Goal: Find specific fact: Find specific page/section

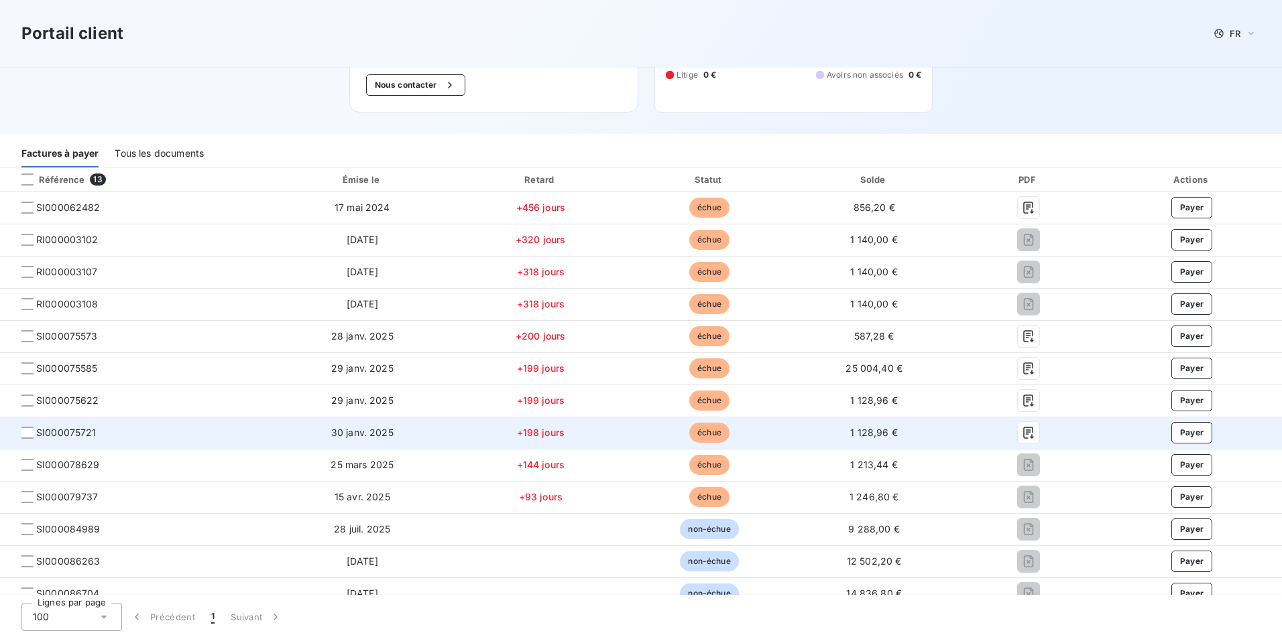
scroll to position [201, 0]
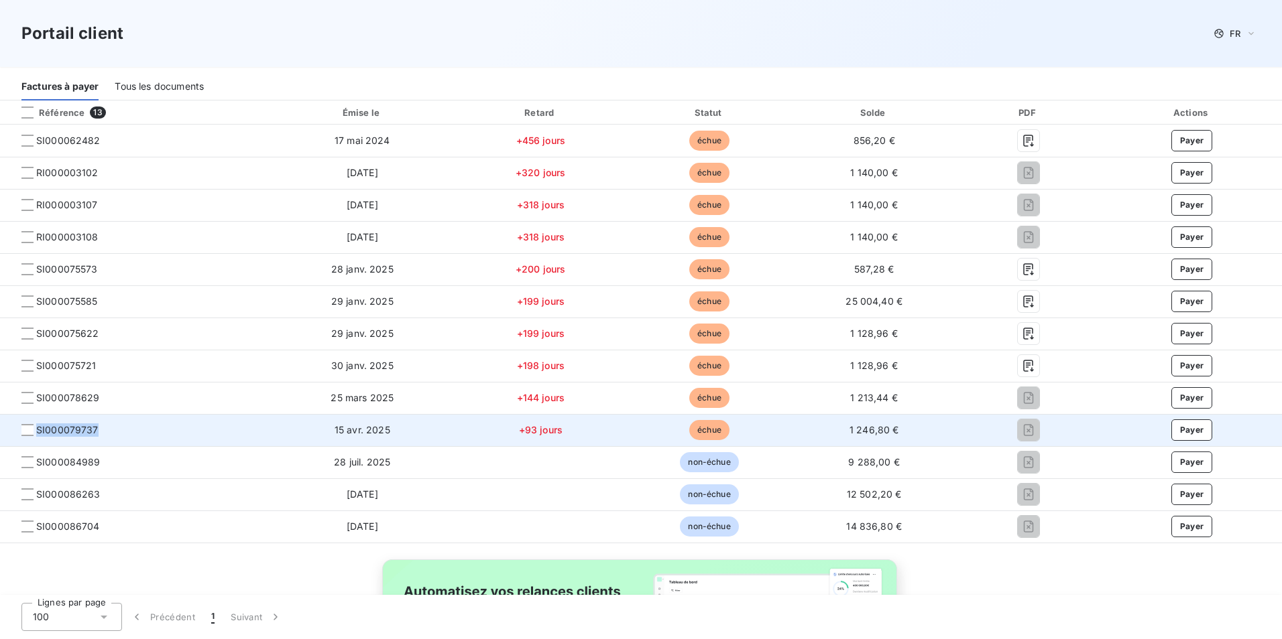
drag, startPoint x: 100, startPoint y: 428, endPoint x: 38, endPoint y: 428, distance: 62.3
click at [38, 428] on span "SI000079737" at bounding box center [135, 430] width 248 height 13
copy span "SI000079737"
click at [75, 428] on span "SI000079737" at bounding box center [67, 430] width 62 height 13
click at [26, 433] on div at bounding box center [27, 430] width 12 height 12
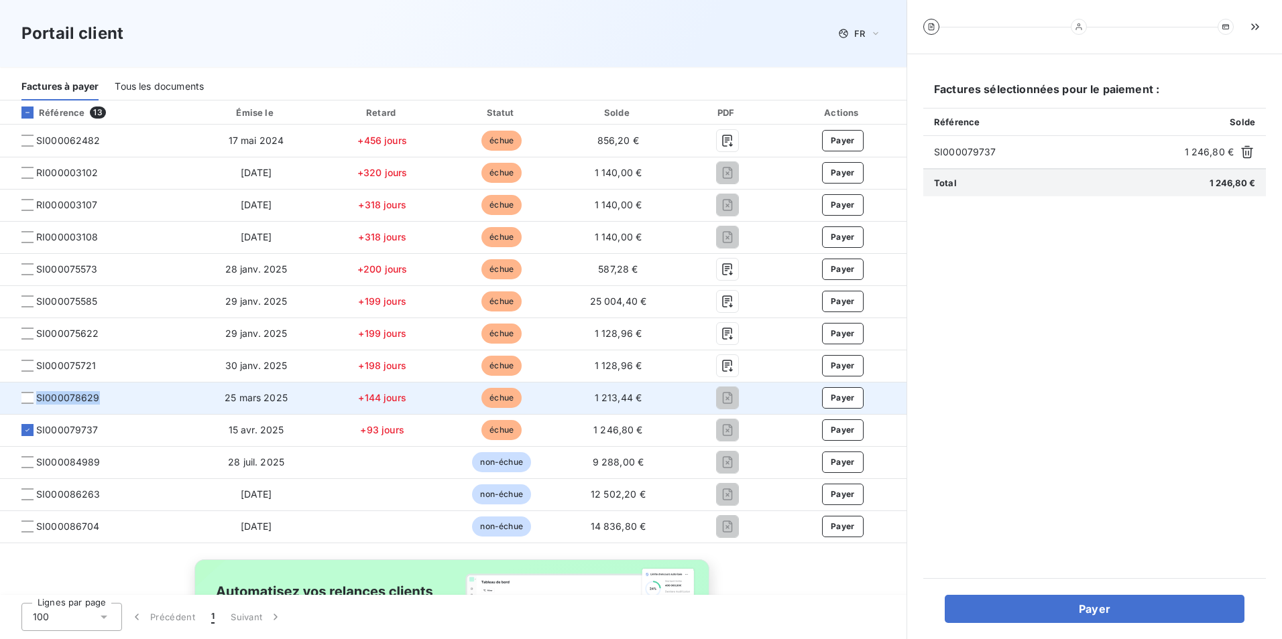
drag, startPoint x: 104, startPoint y: 397, endPoint x: 35, endPoint y: 394, distance: 69.1
click at [35, 394] on span "SI000078629" at bounding box center [95, 397] width 169 height 13
copy span "SI000078629"
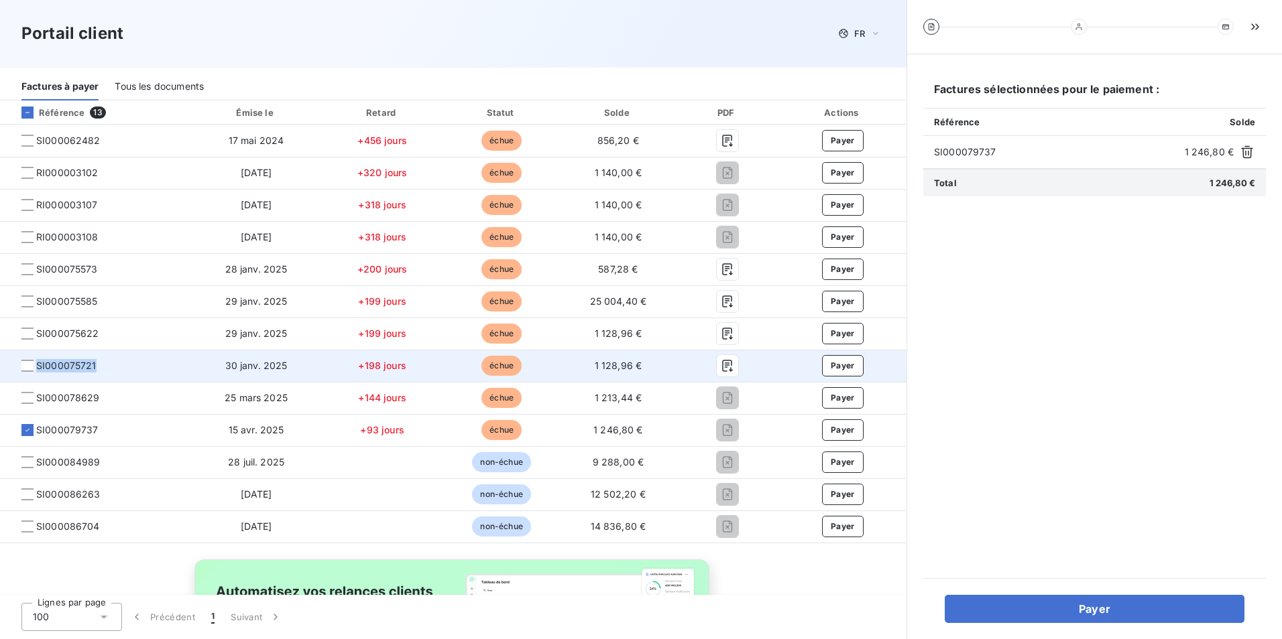
drag, startPoint x: 97, startPoint y: 364, endPoint x: 38, endPoint y: 365, distance: 59.7
click at [38, 365] on span "SI000075721" at bounding box center [95, 365] width 169 height 13
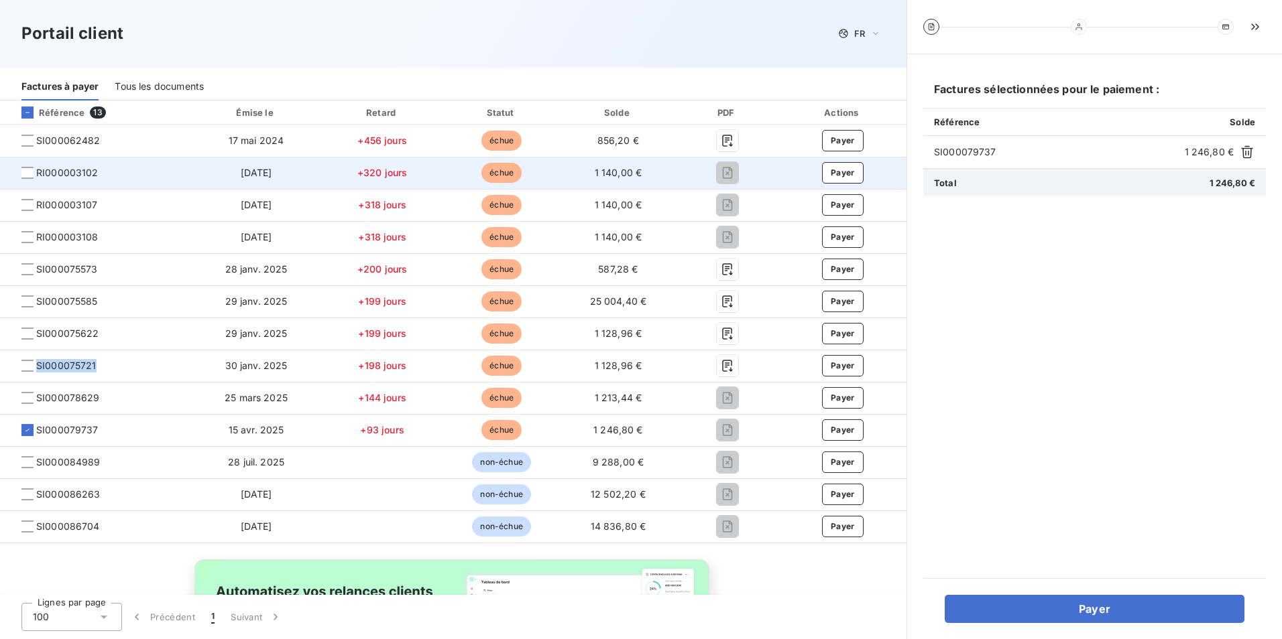
copy span "SI000075721"
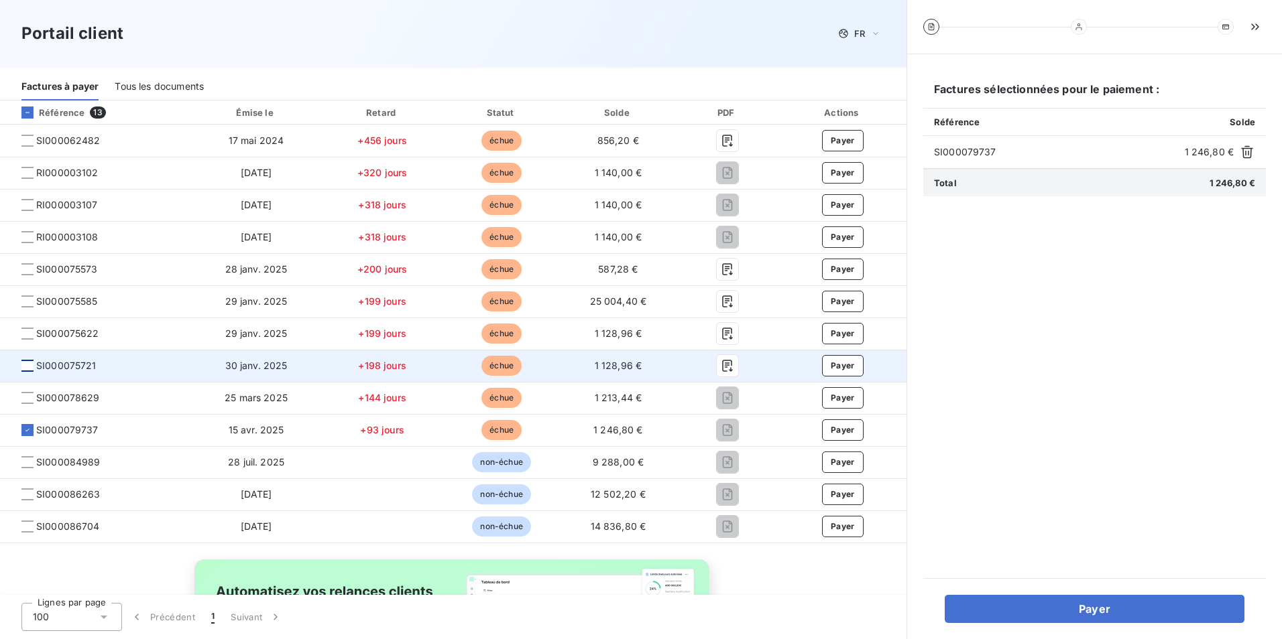
click at [21, 365] on div at bounding box center [27, 366] width 12 height 12
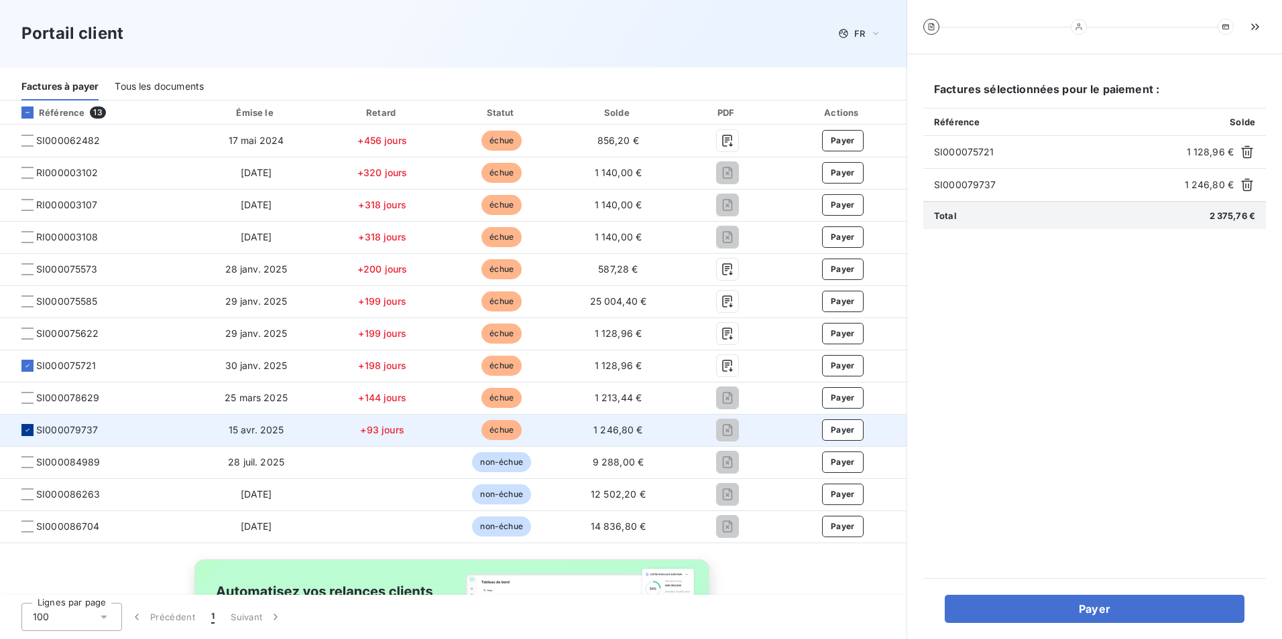
click at [30, 431] on icon at bounding box center [27, 430] width 8 height 8
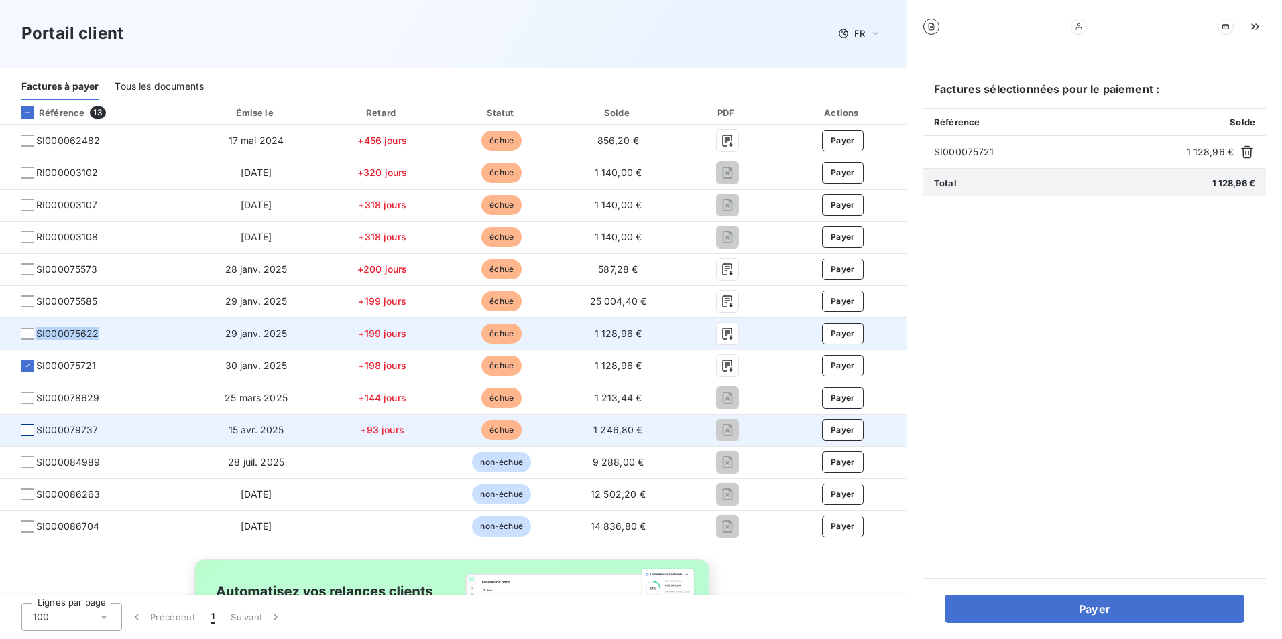
drag, startPoint x: 104, startPoint y: 328, endPoint x: 35, endPoint y: 325, distance: 69.1
click at [35, 325] on td "SI000075622" at bounding box center [95, 334] width 190 height 32
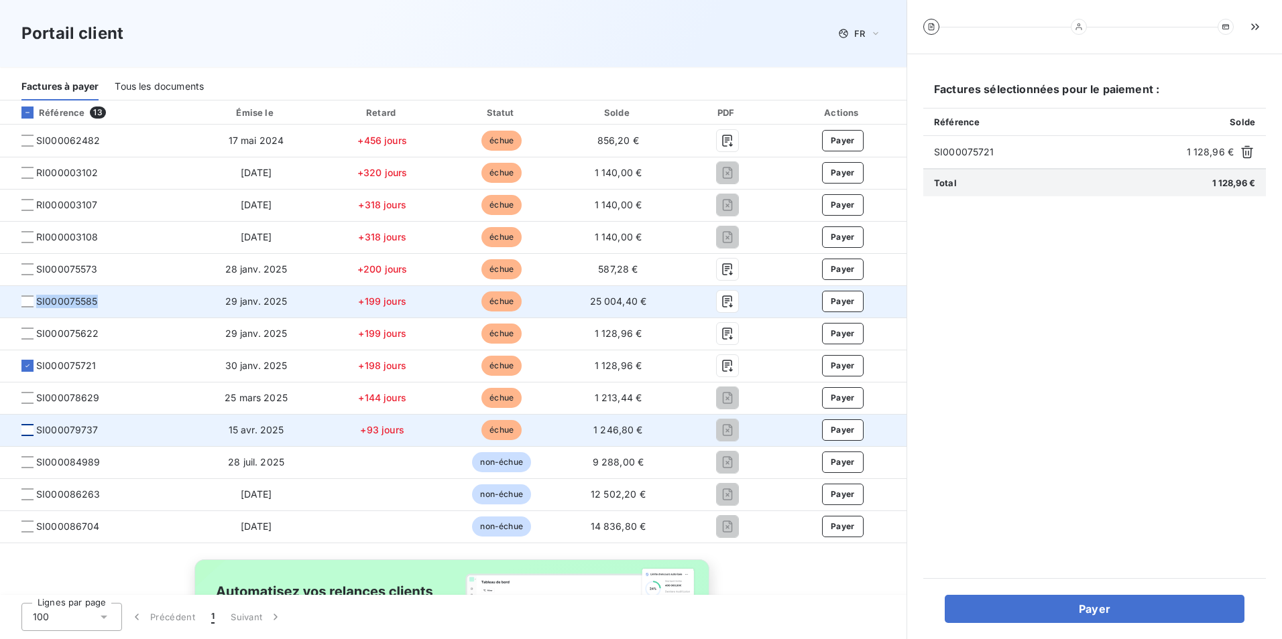
drag, startPoint x: 103, startPoint y: 302, endPoint x: 38, endPoint y: 302, distance: 65.0
click at [38, 302] on span "SI000075585" at bounding box center [95, 301] width 169 height 13
copy span "SI000075585"
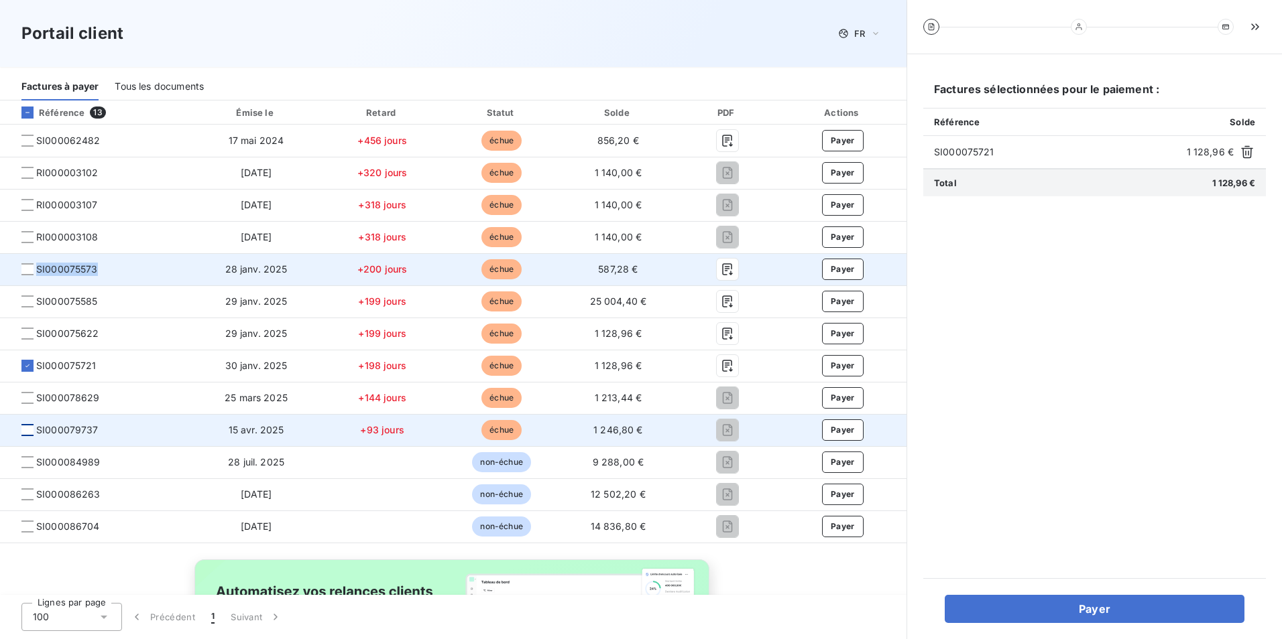
drag, startPoint x: 98, startPoint y: 272, endPoint x: 36, endPoint y: 271, distance: 61.7
click at [36, 271] on span "SI000075573" at bounding box center [95, 269] width 169 height 13
copy span "SI000075573"
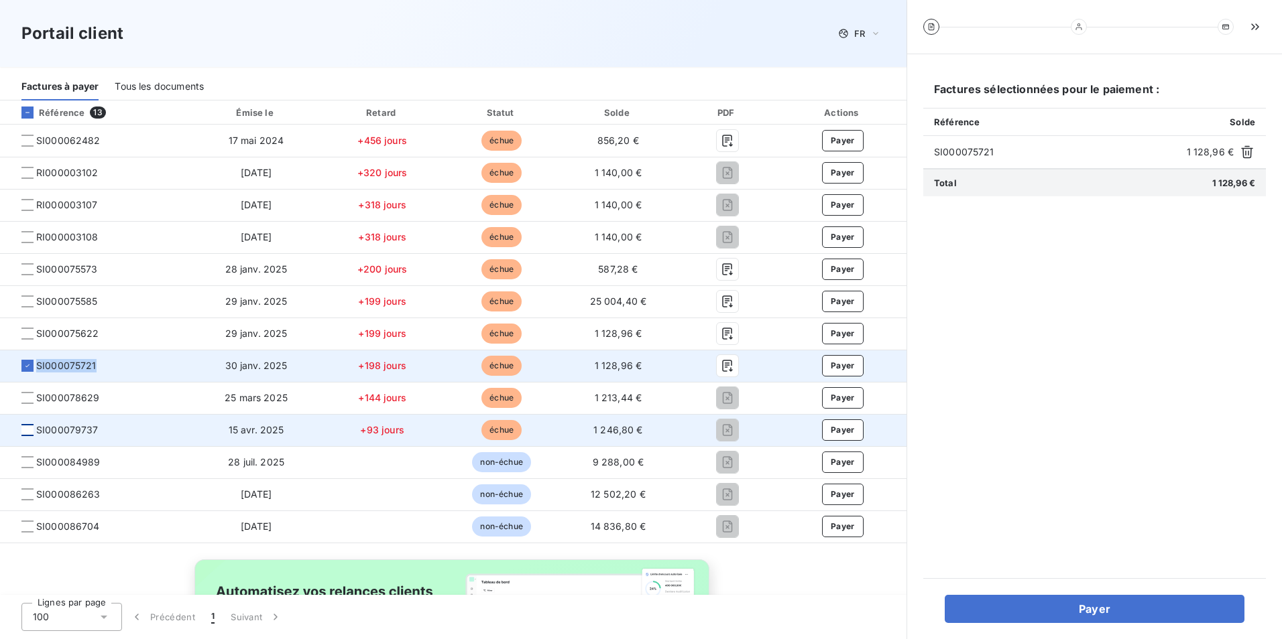
drag, startPoint x: 113, startPoint y: 361, endPoint x: 38, endPoint y: 361, distance: 75.7
click at [38, 361] on span "SI000075721" at bounding box center [95, 365] width 169 height 13
copy span "SI000075721"
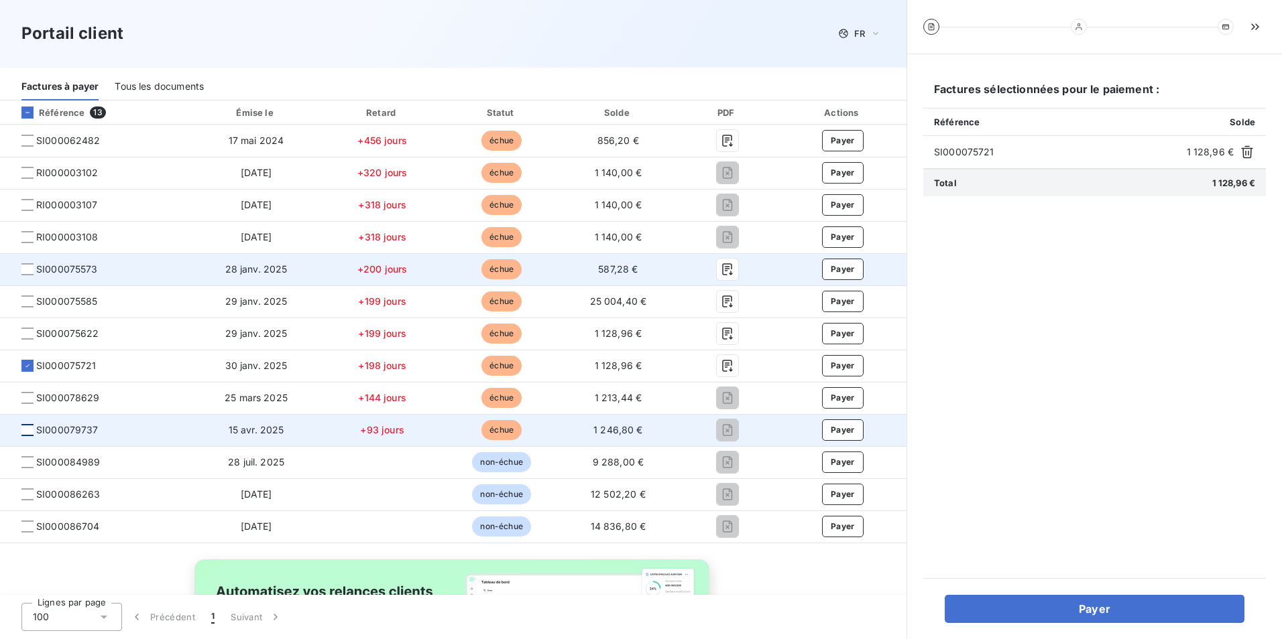
click at [138, 275] on span "SI000075573" at bounding box center [95, 269] width 169 height 13
drag, startPoint x: 104, startPoint y: 265, endPoint x: 35, endPoint y: 264, distance: 69.1
click at [35, 264] on span "SI000075573" at bounding box center [95, 269] width 169 height 13
copy span "SI000075573"
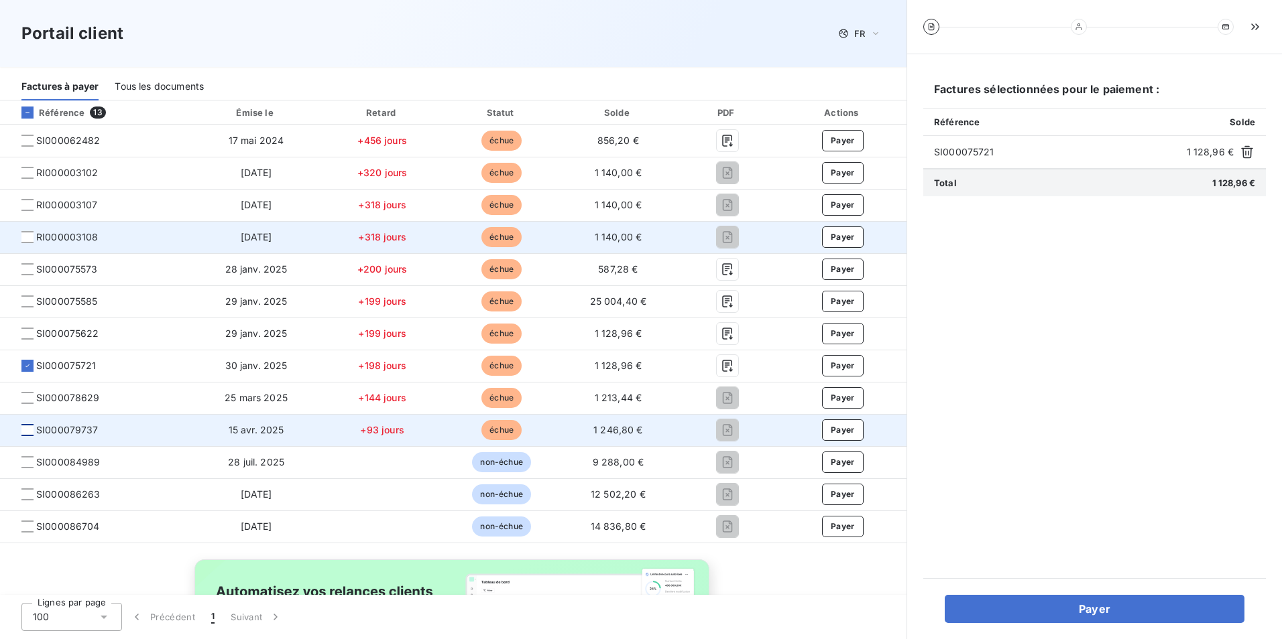
click at [113, 242] on span "RI000003108" at bounding box center [95, 237] width 169 height 13
drag, startPoint x: 111, startPoint y: 234, endPoint x: 32, endPoint y: 234, distance: 78.4
click at [32, 234] on span "RI000003108" at bounding box center [95, 237] width 169 height 13
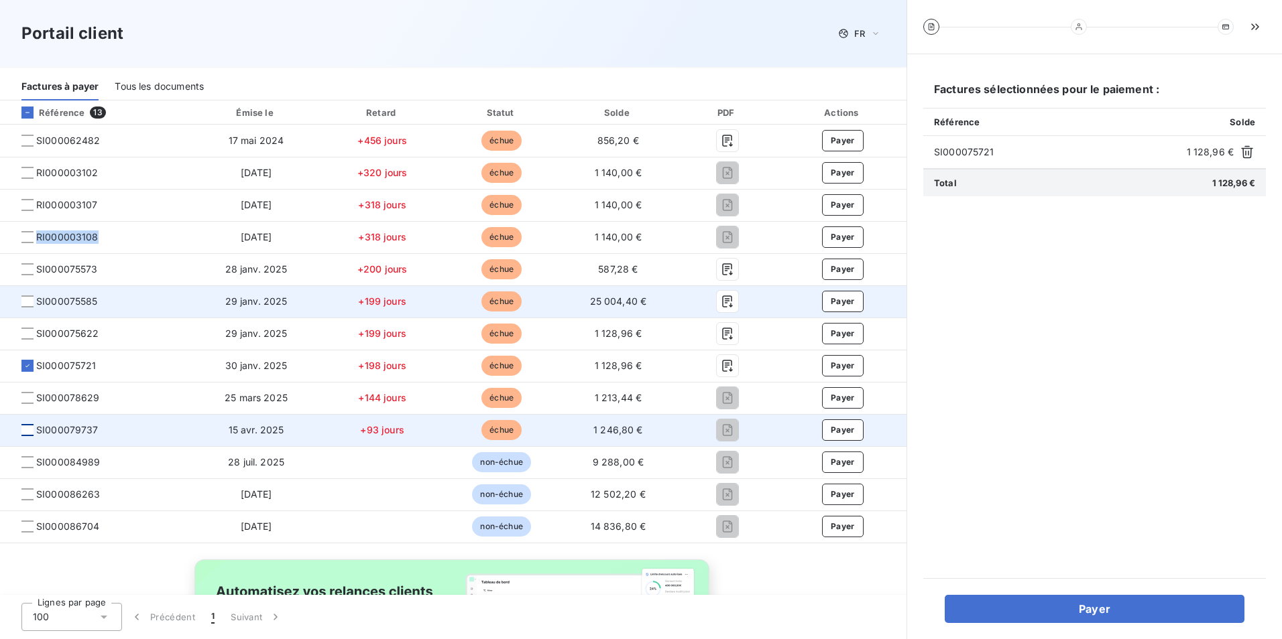
copy span "RI000003108"
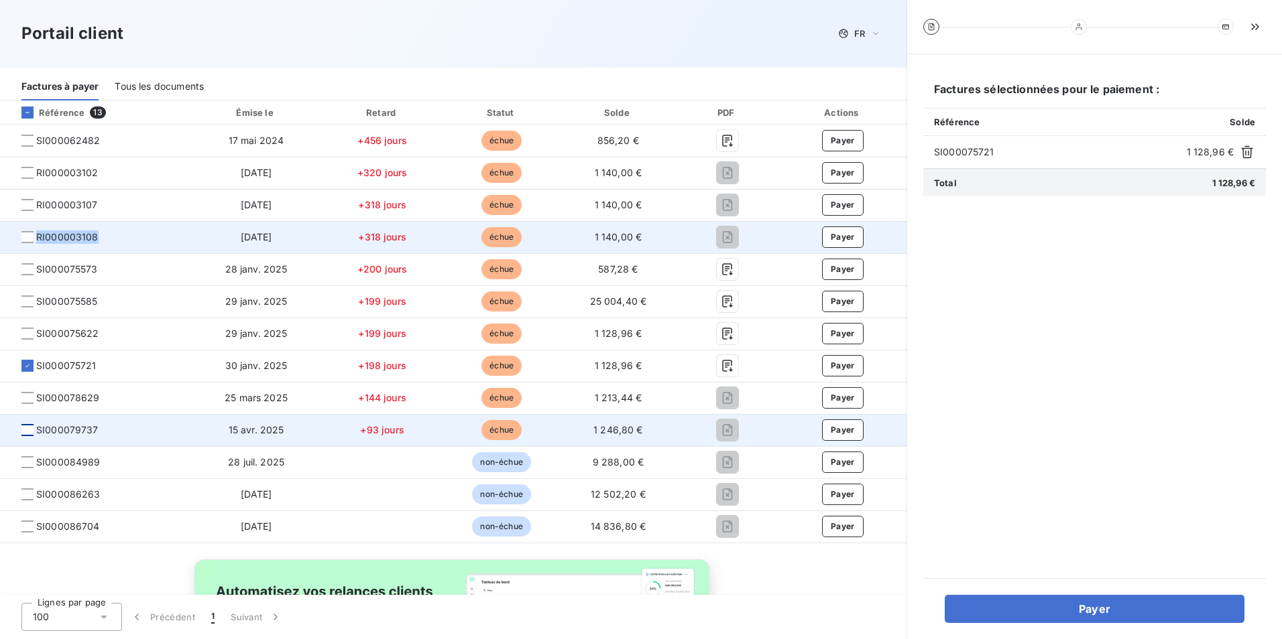
click at [114, 240] on span "RI000003108" at bounding box center [95, 237] width 169 height 13
drag, startPoint x: 112, startPoint y: 238, endPoint x: 36, endPoint y: 237, distance: 75.7
click at [36, 237] on span "RI000003108" at bounding box center [95, 237] width 169 height 13
copy span "RI000003108"
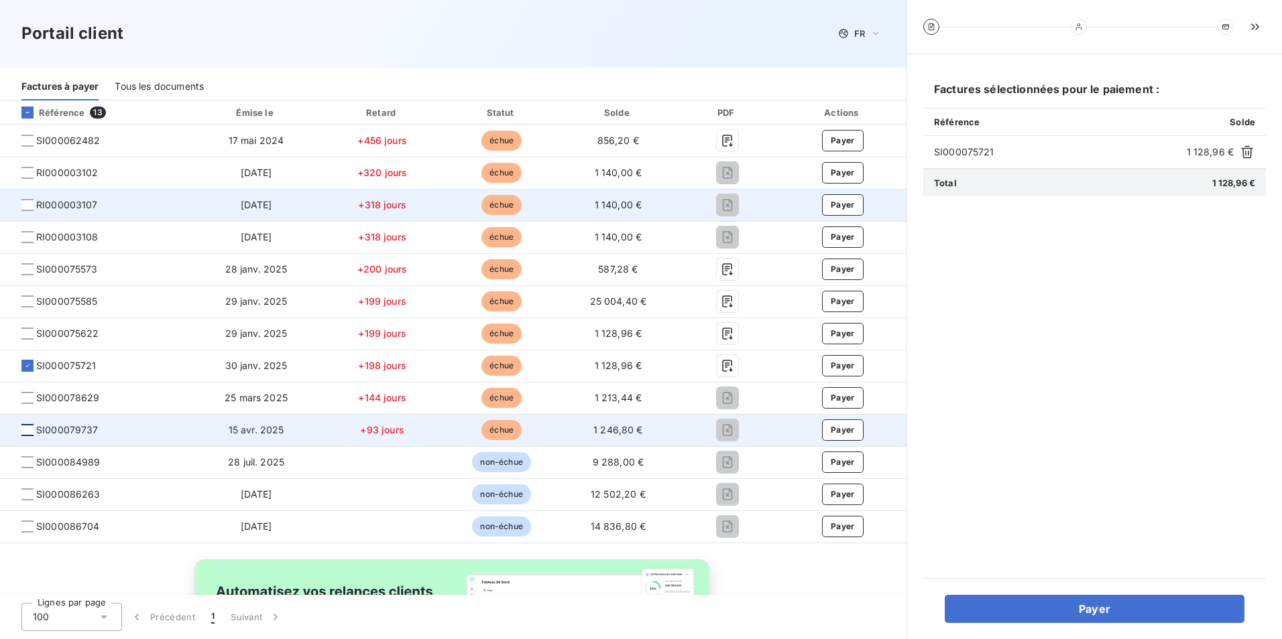
click at [100, 205] on span "RI000003107" at bounding box center [95, 204] width 169 height 13
click at [97, 205] on span "RI000003107" at bounding box center [95, 204] width 169 height 13
drag, startPoint x: 95, startPoint y: 204, endPoint x: 36, endPoint y: 199, distance: 59.2
click at [36, 199] on span "RI000003107" at bounding box center [67, 204] width 62 height 13
copy span "RI000003107"
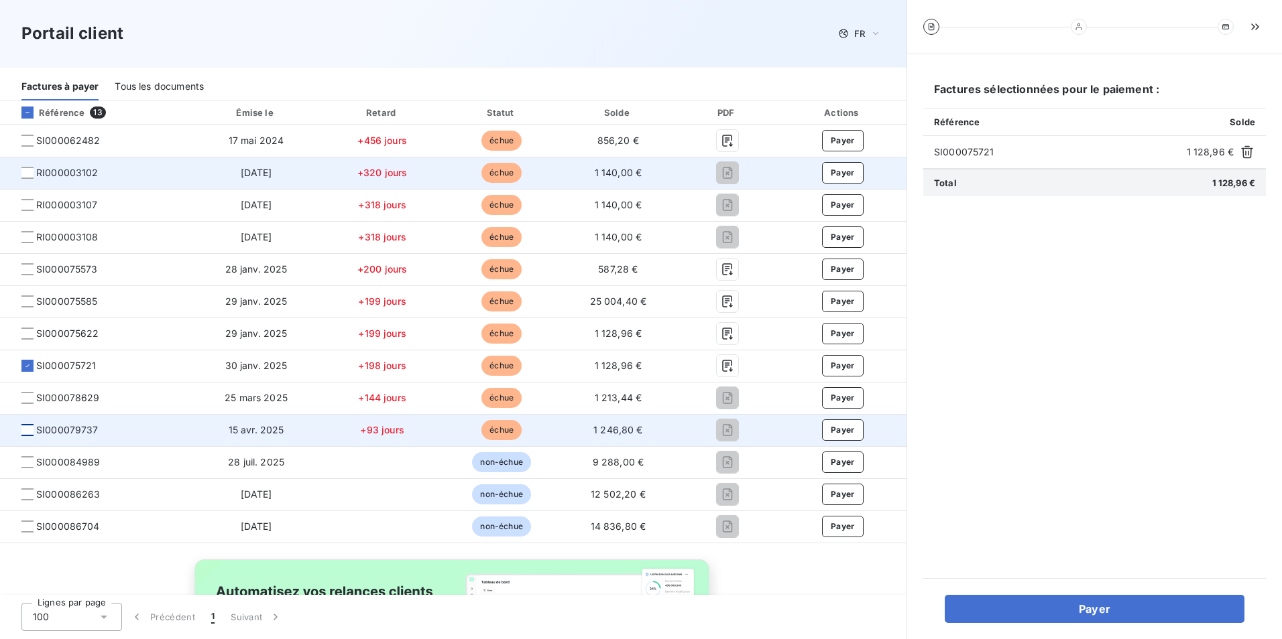
click at [99, 173] on span "RI000003102" at bounding box center [95, 172] width 169 height 13
drag, startPoint x: 97, startPoint y: 172, endPoint x: 37, endPoint y: 173, distance: 59.7
click at [37, 173] on span "RI000003102" at bounding box center [67, 172] width 62 height 13
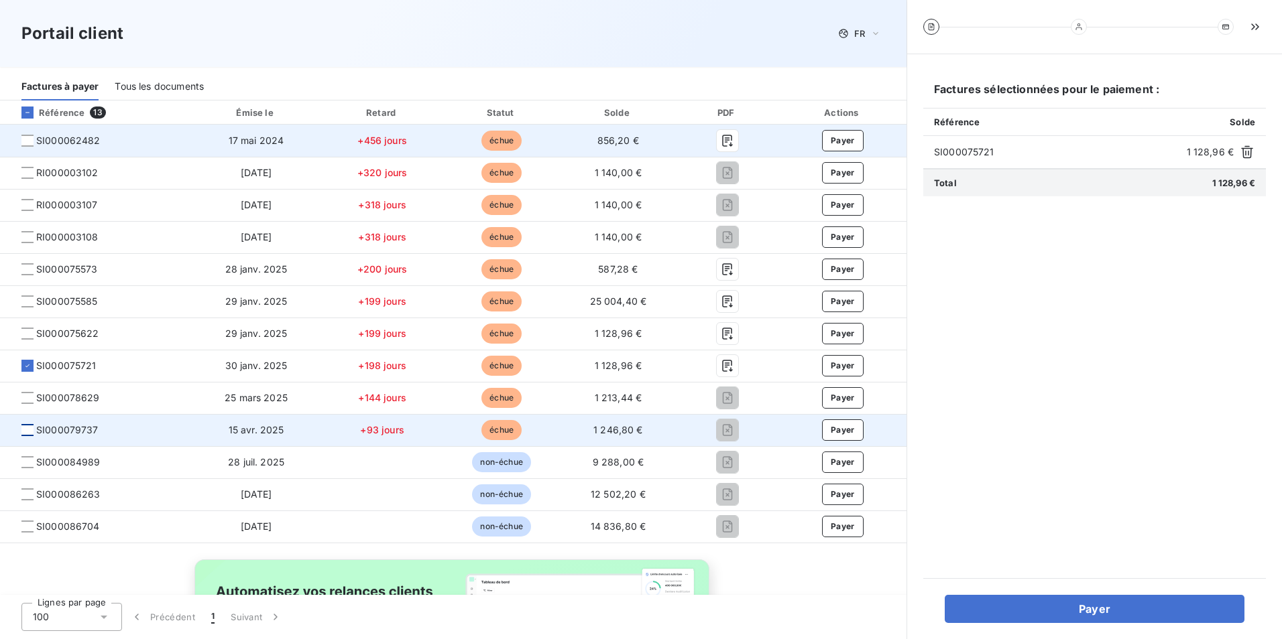
click at [95, 141] on span "SI000062482" at bounding box center [68, 140] width 64 height 13
drag, startPoint x: 99, startPoint y: 139, endPoint x: 38, endPoint y: 137, distance: 61.0
click at [38, 137] on span "SI000062482" at bounding box center [95, 140] width 169 height 13
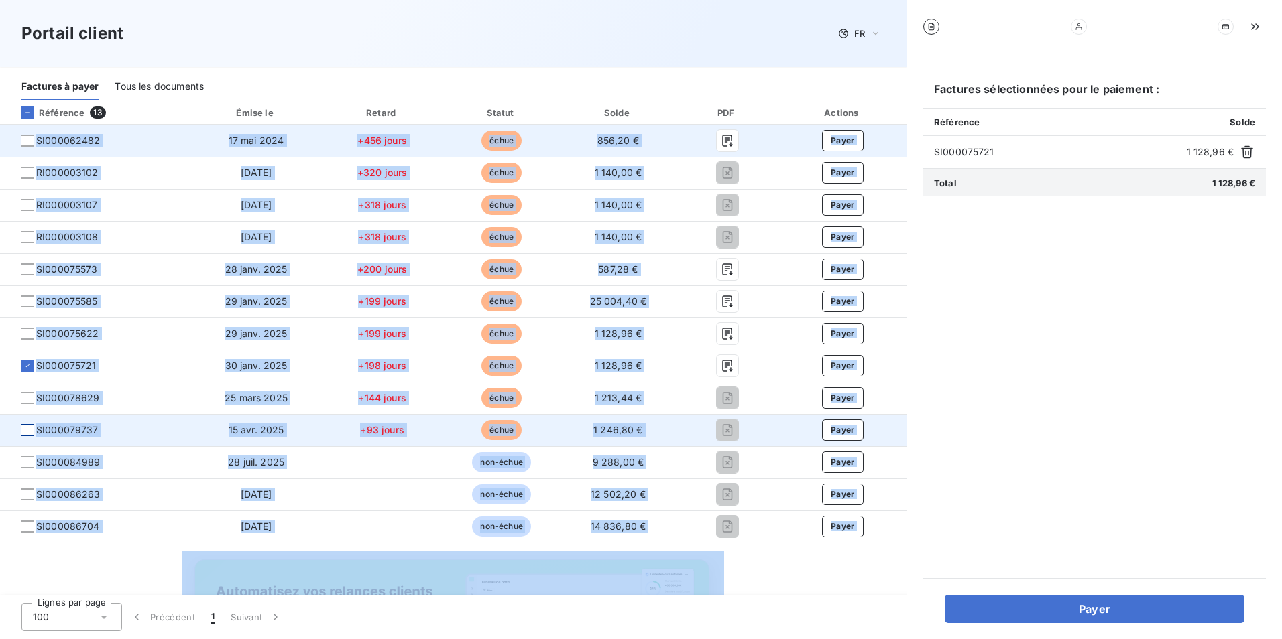
drag, startPoint x: 103, startPoint y: 560, endPoint x: 31, endPoint y: 126, distance: 439.7
click at [31, 126] on div "Référence 13 Émise le Retard Statut Solde PDF Actions SI000062482 [DATE] +456 j…" at bounding box center [453, 413] width 906 height 624
